Goal: Check status: Check status

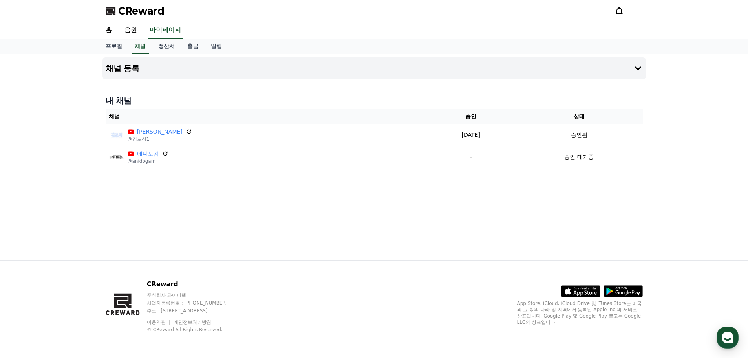
drag, startPoint x: 709, startPoint y: 249, endPoint x: 702, endPoint y: 247, distance: 7.3
click at [702, 247] on div "채널 등록 내 채널 채널 승인 상태 김도식 @김도식1 2025-09-22 09-22 승인됨 애니도감 @anidogam - 승인 대기중" at bounding box center [374, 157] width 748 height 206
click at [737, 333] on div "button" at bounding box center [728, 337] width 22 height 22
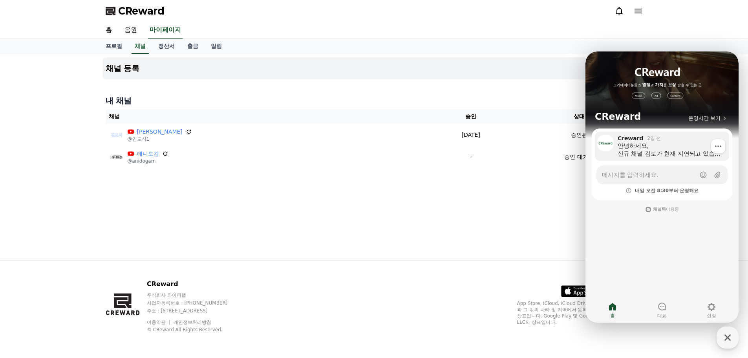
click at [670, 151] on div "안녕하세요, 신규 채널 검토가 현재 지연되고 있습니다. (최근 YouTube 정책으로 인해 내부 검토가 우선적으로 진행되고 있기 때문입니다.)…" at bounding box center [671, 150] width 106 height 16
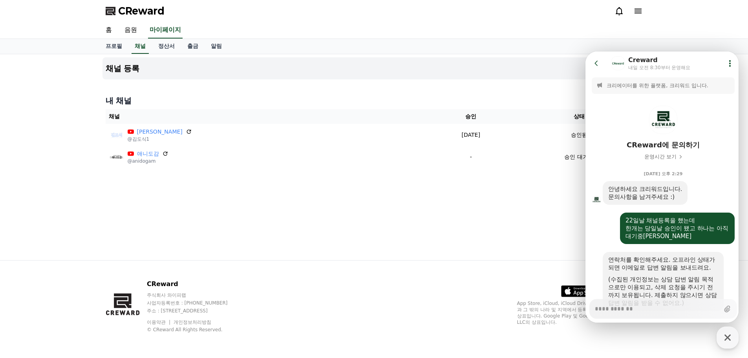
scroll to position [344, 0]
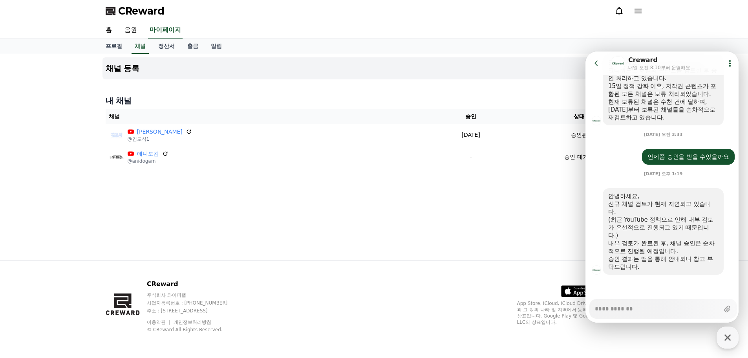
type textarea "*"
drag, startPoint x: 663, startPoint y: 241, endPoint x: 709, endPoint y: 244, distance: 45.6
click at [709, 244] on div "내부 검토가 완료된 후, 채널 승인은 순차적으로 진행될 예정입니다." at bounding box center [664, 247] width 110 height 16
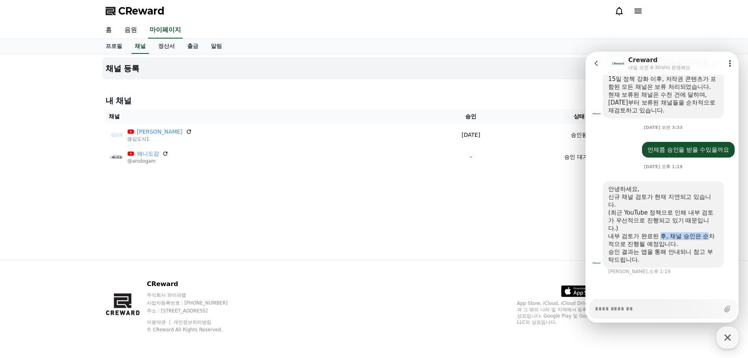
click at [709, 244] on div "내부 검토가 완료된 후, 채널 승인은 순차적으로 진행될 예정입니다." at bounding box center [664, 240] width 110 height 16
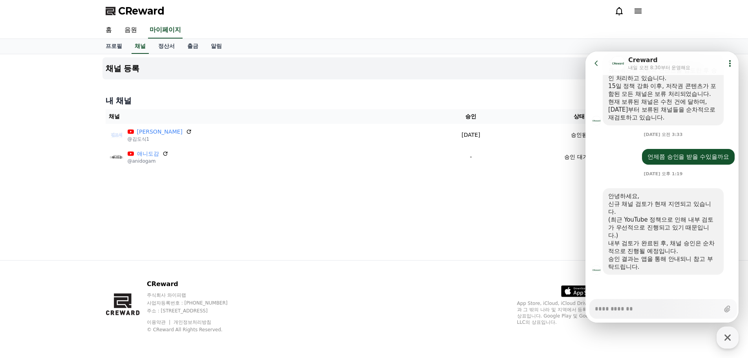
click at [422, 202] on div "채널 등록 내 채널 채널 승인 상태 [PERSON_NAME] @[PERSON_NAME]1 [DATE] 09-22 승인됨 애니도감 @anidog…" at bounding box center [374, 157] width 550 height 206
click at [435, 191] on div "채널 등록 내 채널 채널 승인 상태 [PERSON_NAME] @[PERSON_NAME]1 [DATE] 09-22 승인됨 애니도감 @anidog…" at bounding box center [374, 157] width 550 height 206
click at [327, 208] on div "채널 등록 내 채널 채널 승인 상태 [PERSON_NAME] @[PERSON_NAME]1 [DATE] 09-22 승인됨 애니도감 @anidog…" at bounding box center [374, 157] width 550 height 206
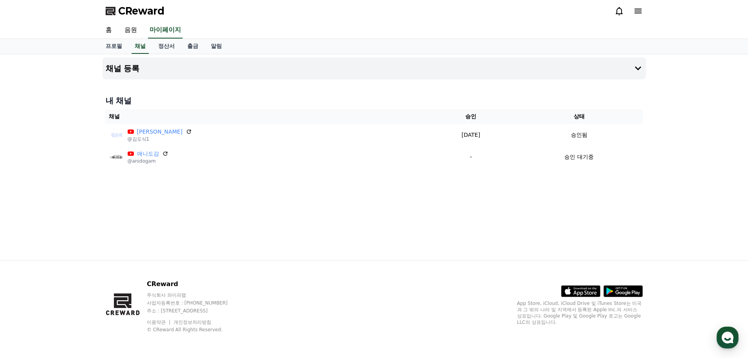
click at [29, 125] on div "채널 등록 내 채널 채널 승인 상태 [PERSON_NAME] @[PERSON_NAME]1 [DATE] 09-22 승인됨 애니도감 @anidog…" at bounding box center [374, 157] width 748 height 206
click at [156, 48] on link "정산서" at bounding box center [166, 46] width 29 height 15
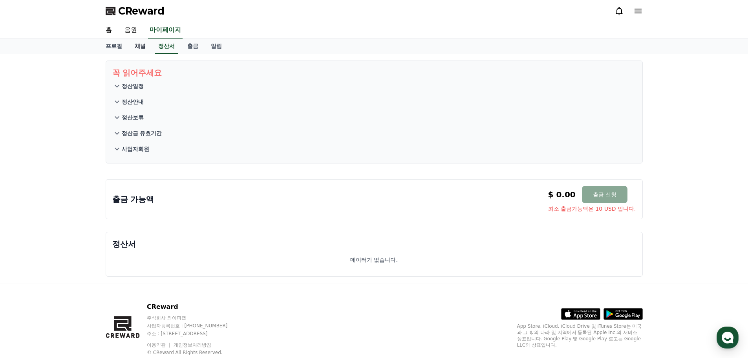
click at [144, 48] on link "채널" at bounding box center [140, 46] width 24 height 15
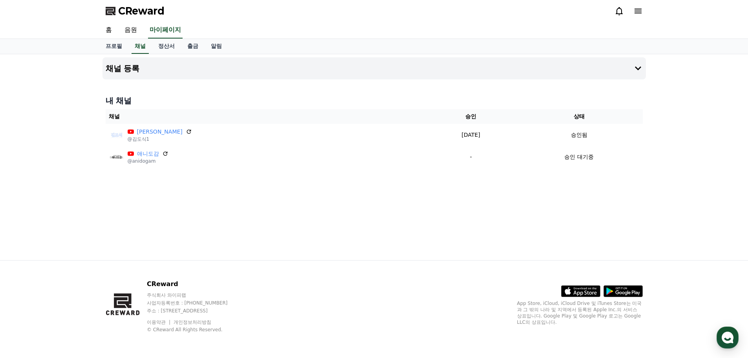
drag, startPoint x: 60, startPoint y: 139, endPoint x: 62, endPoint y: 131, distance: 8.1
click at [61, 139] on div "채널 등록 내 채널 채널 승인 상태 [PERSON_NAME] @[PERSON_NAME]1 [DATE] 09-22 승인됨 애니도감 @anidog…" at bounding box center [374, 157] width 748 height 206
drag, startPoint x: 75, startPoint y: 117, endPoint x: 653, endPoint y: 194, distance: 582.9
click at [653, 194] on div "채널 등록 내 채널 채널 승인 상태 [PERSON_NAME] @[PERSON_NAME]1 [DATE] 09-22 승인됨 애니도감 @anidog…" at bounding box center [374, 157] width 748 height 206
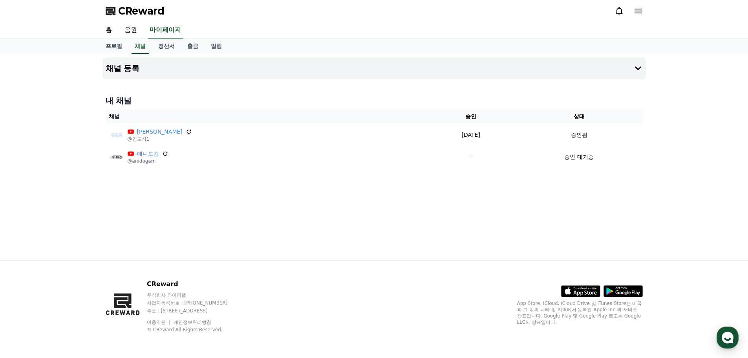
drag, startPoint x: 675, startPoint y: 182, endPoint x: 83, endPoint y: 139, distance: 593.2
click at [83, 139] on div "채널 등록 내 채널 채널 승인 상태 [PERSON_NAME] @[PERSON_NAME]1 [DATE] 09-22 승인됨 애니도감 @anidog…" at bounding box center [374, 157] width 748 height 206
click at [286, 93] on div "내 채널 채널 승인 상태 [PERSON_NAME] @[PERSON_NAME]1 [DATE] 09-22 승인됨 애니도감 @anidogam - 승…" at bounding box center [375, 131] width 544 height 79
click at [130, 35] on link "음원" at bounding box center [130, 30] width 25 height 16
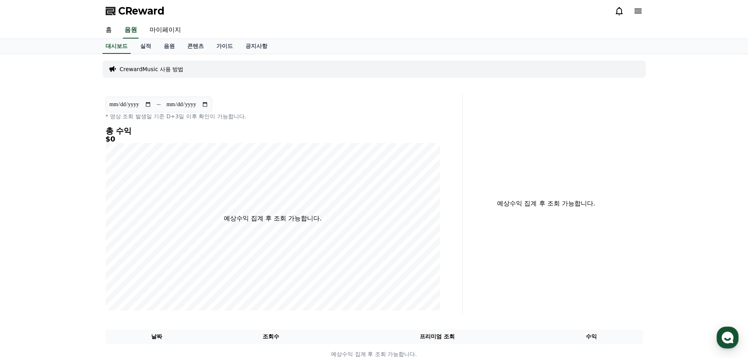
click at [618, 15] on icon at bounding box center [619, 10] width 9 height 9
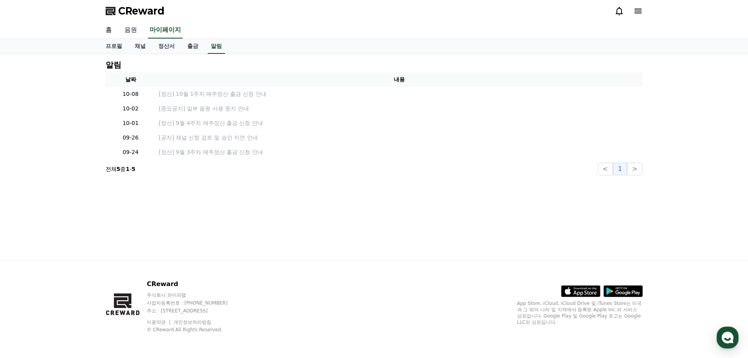
click at [133, 33] on link "음원" at bounding box center [130, 30] width 25 height 16
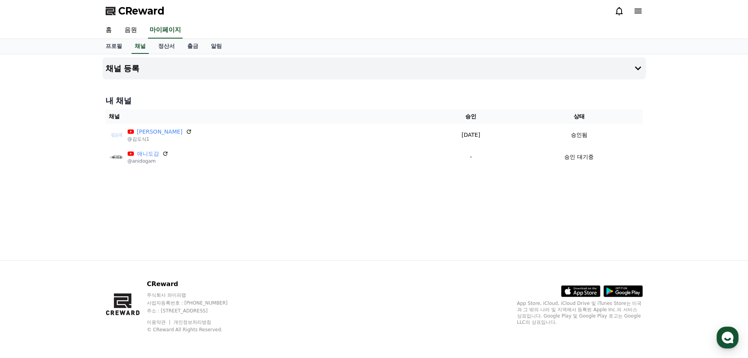
click at [143, 43] on link "채널" at bounding box center [140, 46] width 17 height 15
click at [339, 206] on div "채널 등록 내 채널 채널 승인 상태 [PERSON_NAME] @[PERSON_NAME]1 [DATE] 09-22 승인됨 애니도감 @anidog…" at bounding box center [374, 157] width 550 height 206
